Goal: Information Seeking & Learning: Learn about a topic

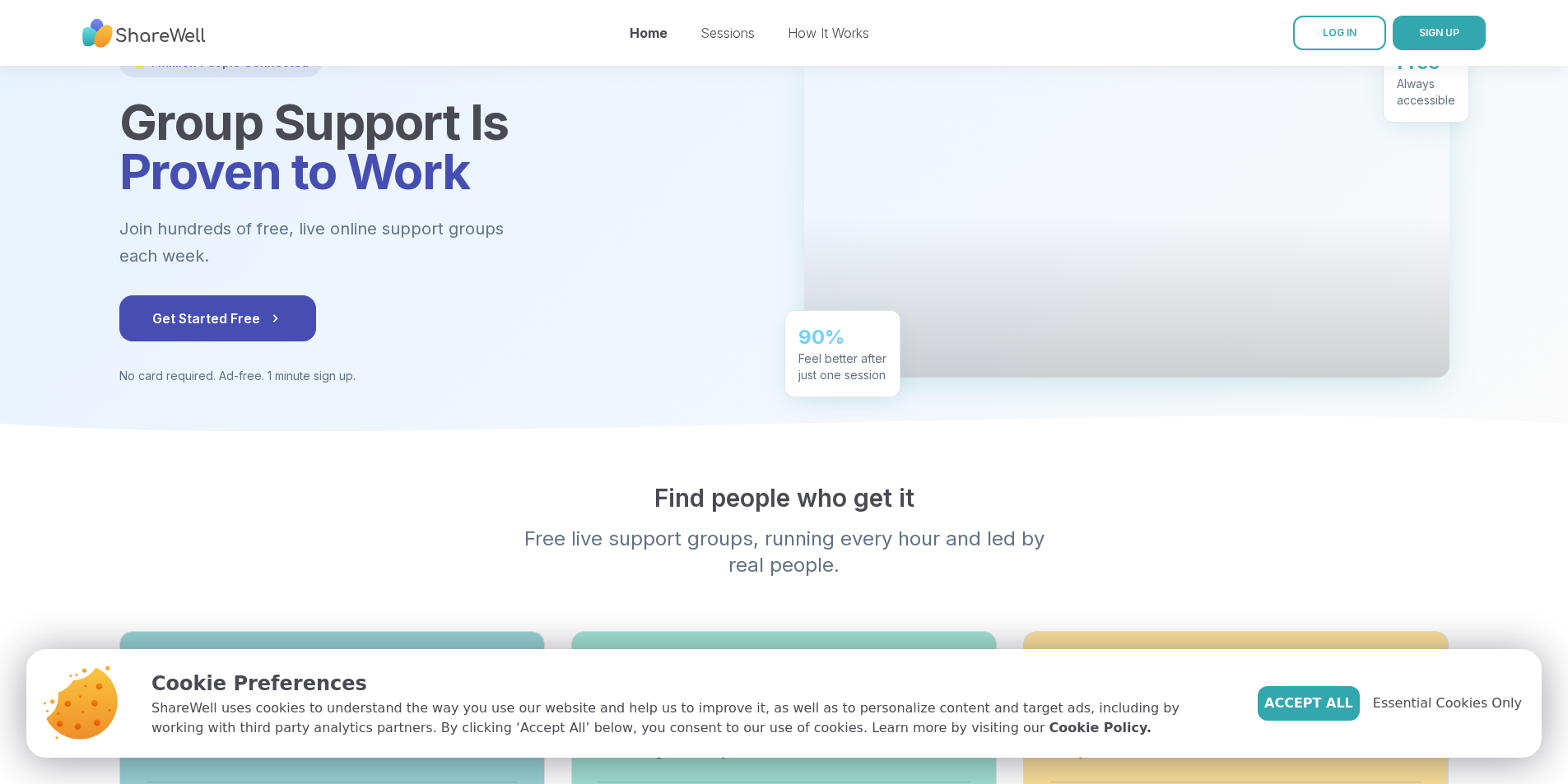
scroll to position [83, 0]
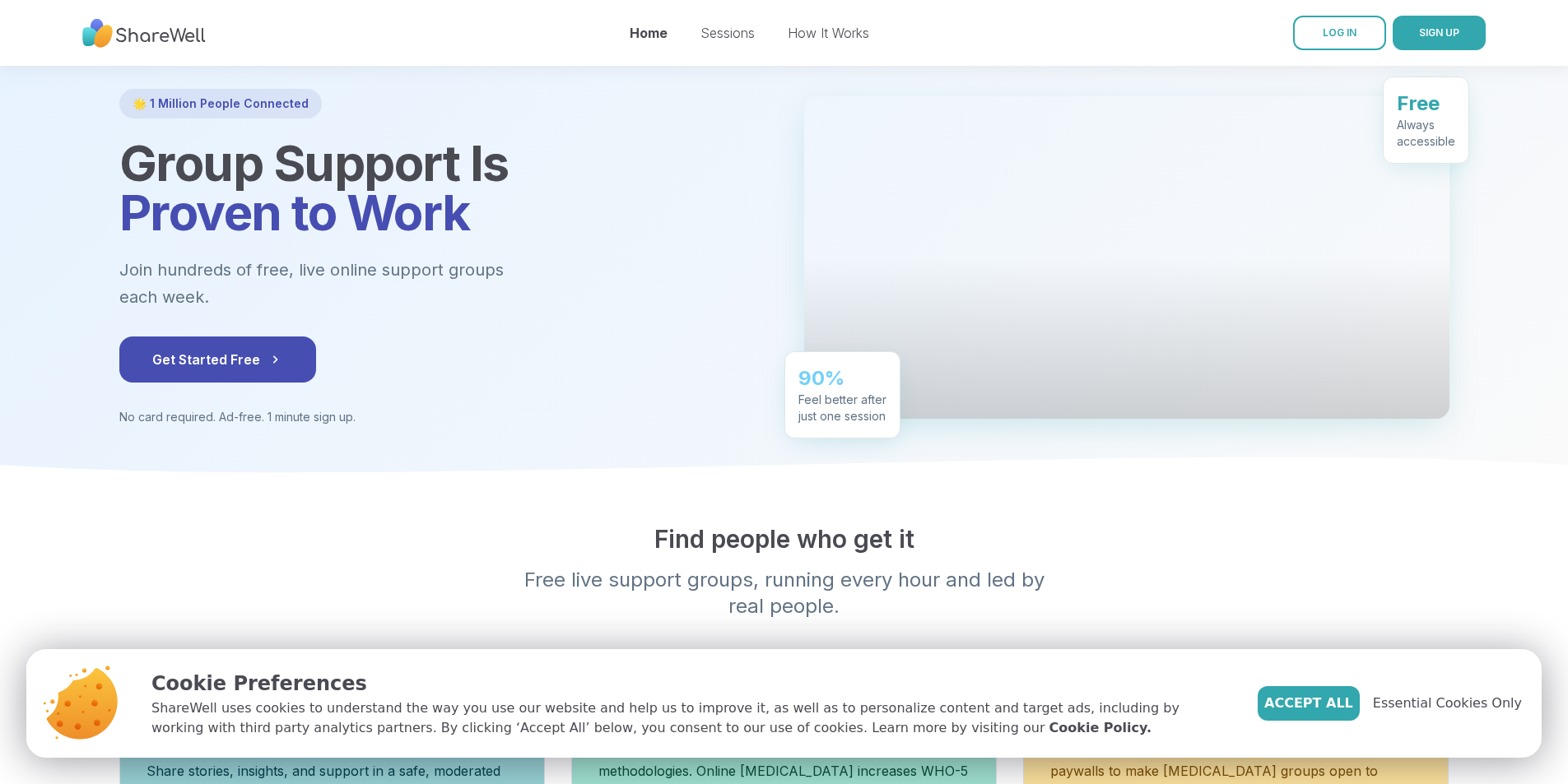
click at [93, 95] on div "🌟 1 Million People Connected Group Support Is Proven to Work Join hundreds of f…" at bounding box center [784, 257] width 1383 height 337
click at [93, 96] on div "🌟 1 Million People Connected Group Support Is Proven to Work Join hundreds of f…" at bounding box center [784, 257] width 1383 height 337
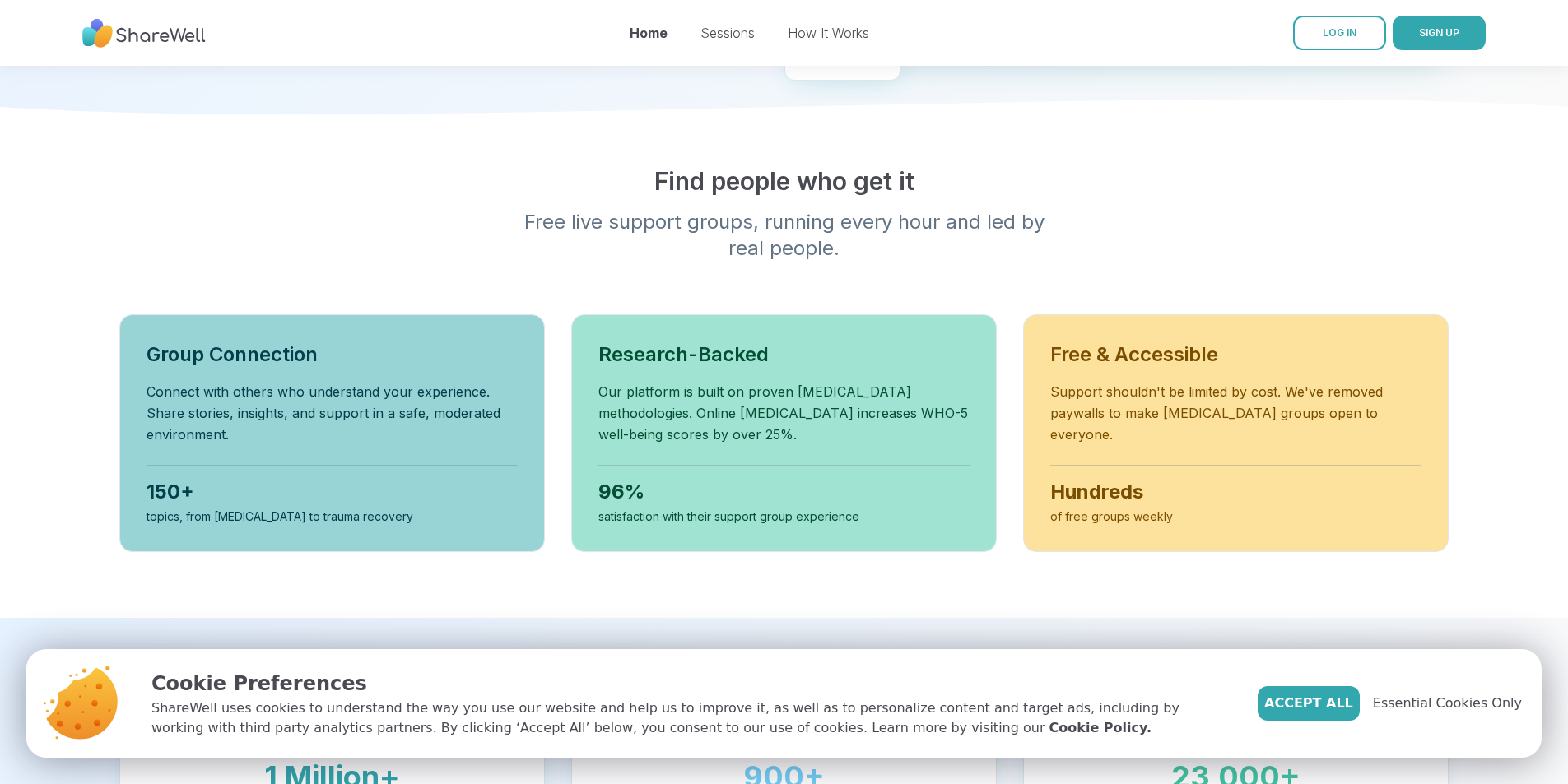
scroll to position [494, 0]
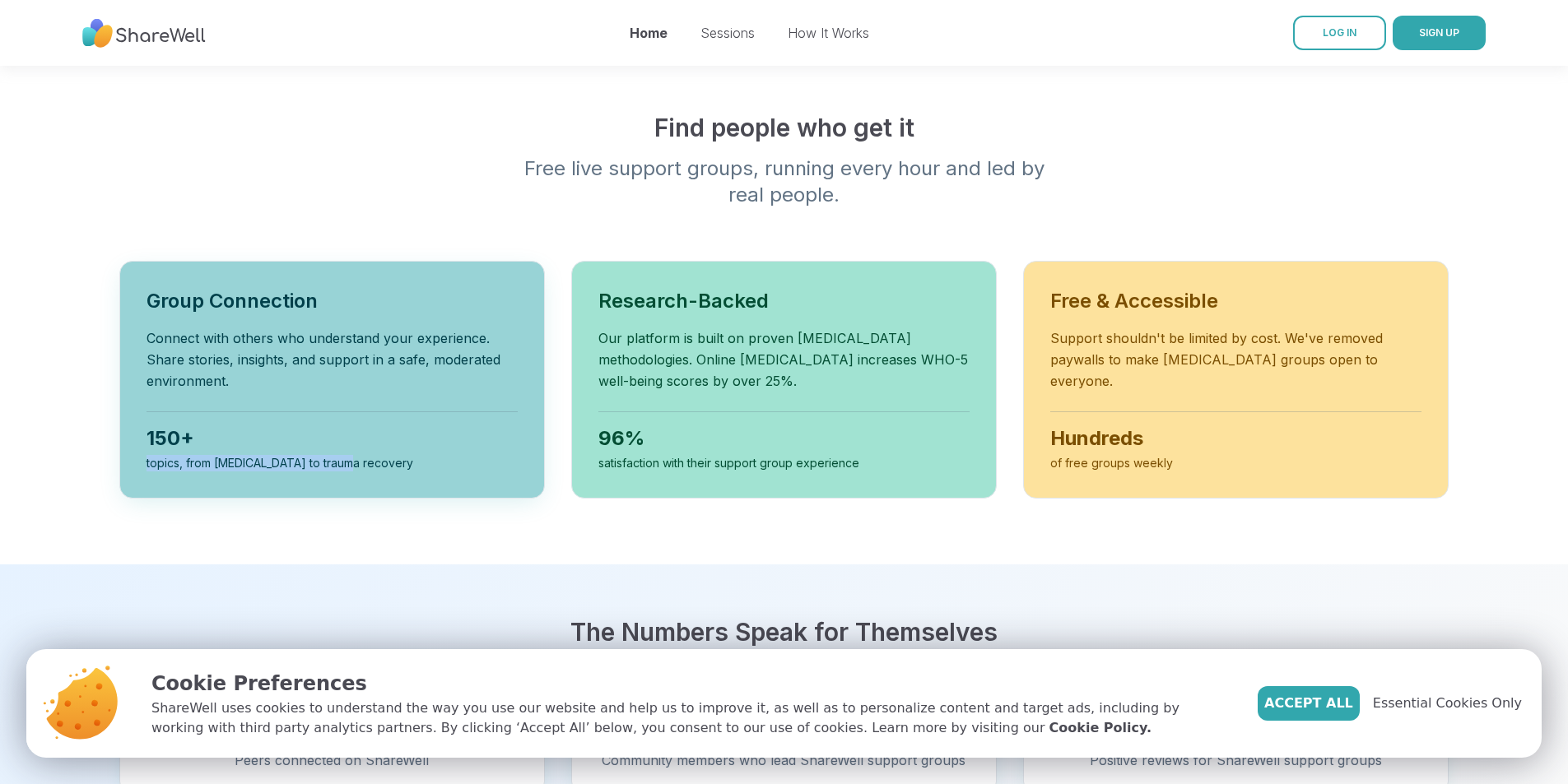
drag, startPoint x: 419, startPoint y: 497, endPoint x: 422, endPoint y: 521, distance: 24.2
click at [422, 472] on div "150+ topics, from [MEDICAL_DATA] to trauma recovery" at bounding box center [331, 441] width 371 height 60
drag, startPoint x: 353, startPoint y: 166, endPoint x: 361, endPoint y: 173, distance: 10.6
click at [360, 173] on section "Find people who get it Free live support groups, running every hour and led by …" at bounding box center [784, 322] width 1568 height 485
drag, startPoint x: 361, startPoint y: 173, endPoint x: 388, endPoint y: 15, distance: 160.3
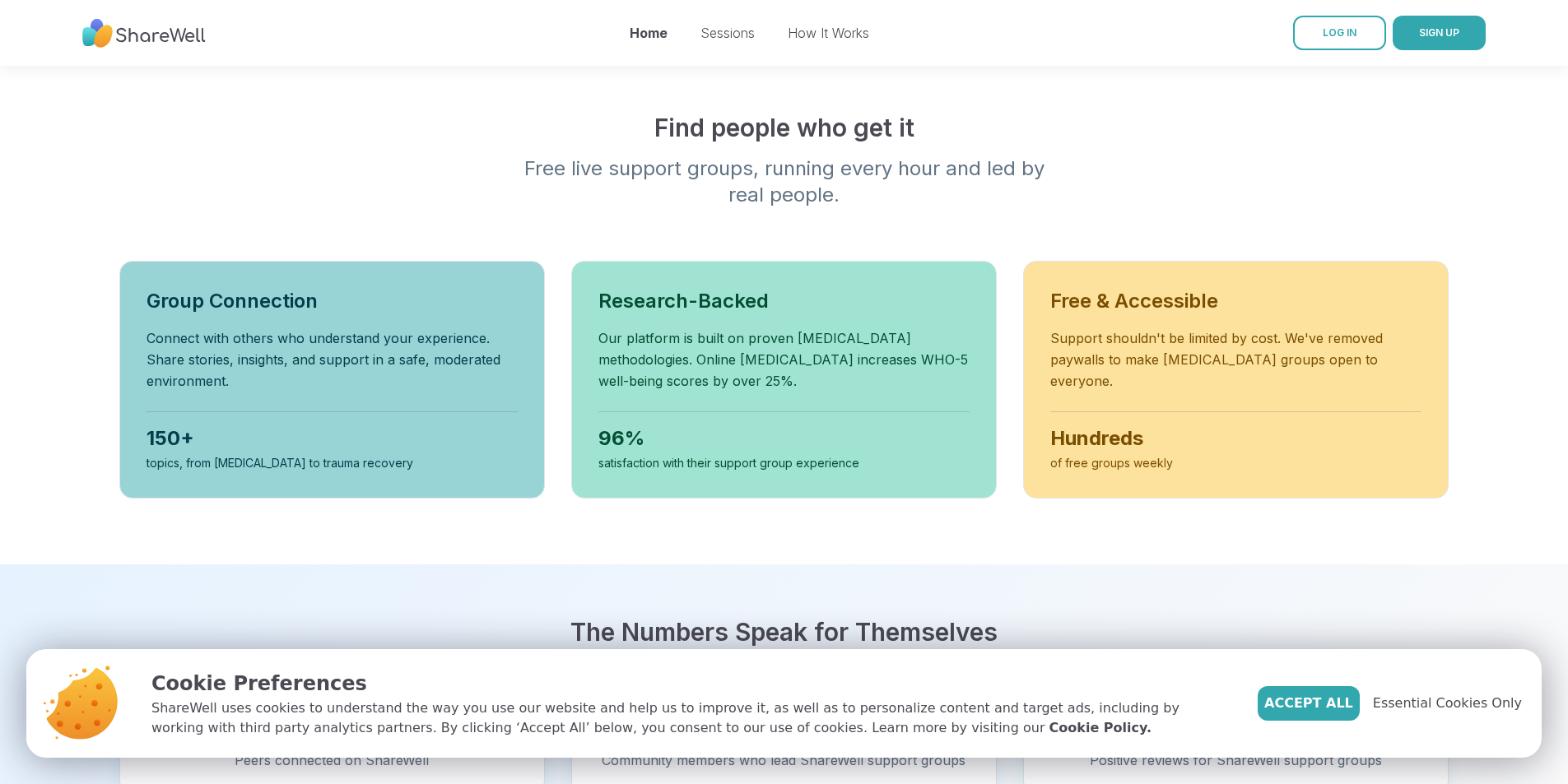
click at [386, 63] on div "Sessions How It Works Sign Up Log In Home Sessions How It Works LOG IN SIGN UP …" at bounding box center [784, 720] width 1568 height 2429
click at [1051, 687] on p "Cookie Preferences" at bounding box center [692, 683] width 1080 height 29
drag, startPoint x: 1051, startPoint y: 692, endPoint x: 739, endPoint y: 702, distance: 312.2
click at [845, 702] on div "Cookie Preferences ShareWell uses cookies to understand the way you use our web…" at bounding box center [692, 703] width 1080 height 69
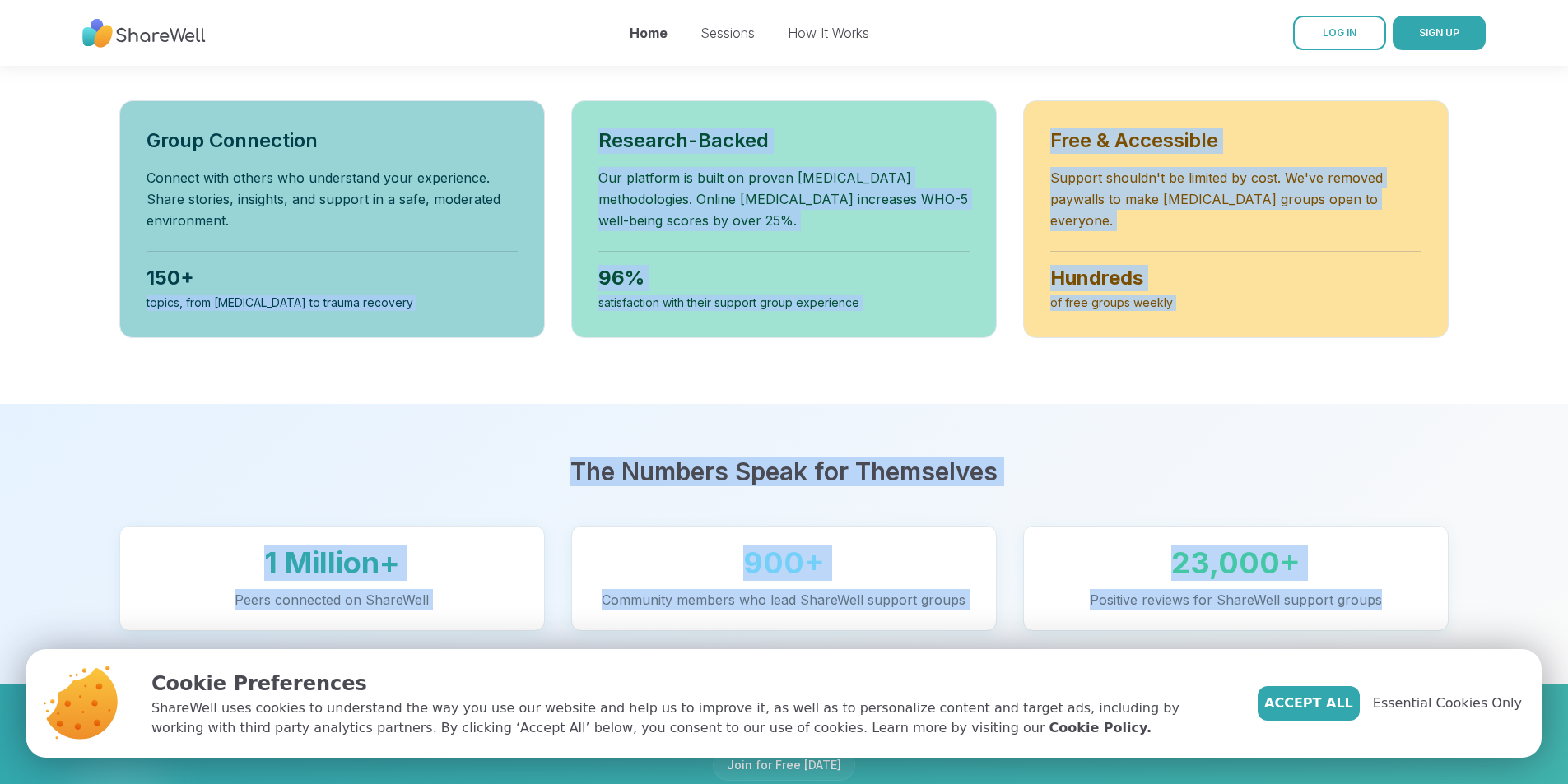
scroll to position [734, 0]
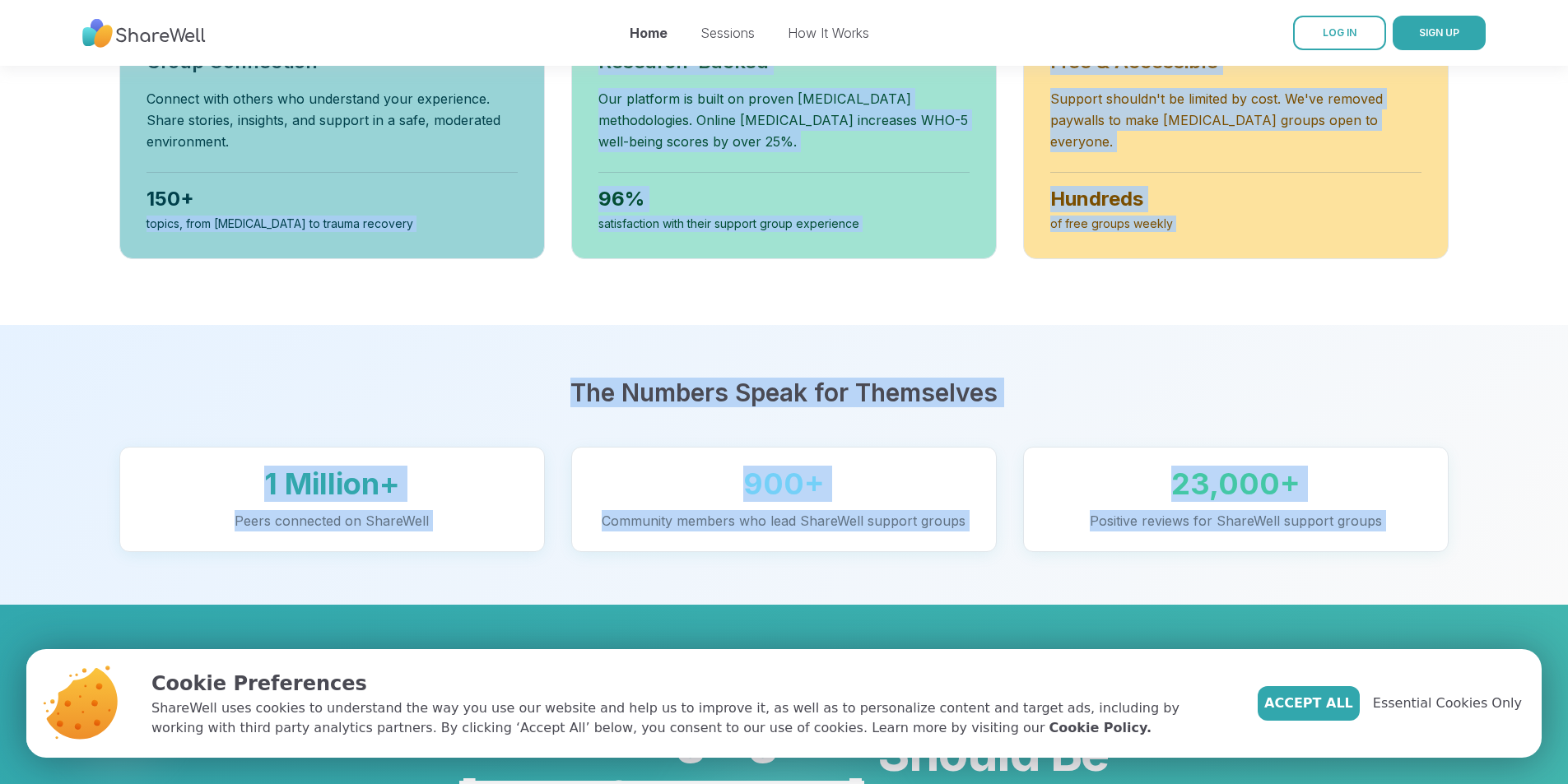
drag, startPoint x: 328, startPoint y: 492, endPoint x: 1574, endPoint y: 568, distance: 1248.3
click at [1567, 568] on html "Sessions How It Works Sign Up Log In Home Sessions How It Works LOG IN SIGN UP …" at bounding box center [784, 480] width 1568 height 2429
